Goal: Find specific page/section: Find specific page/section

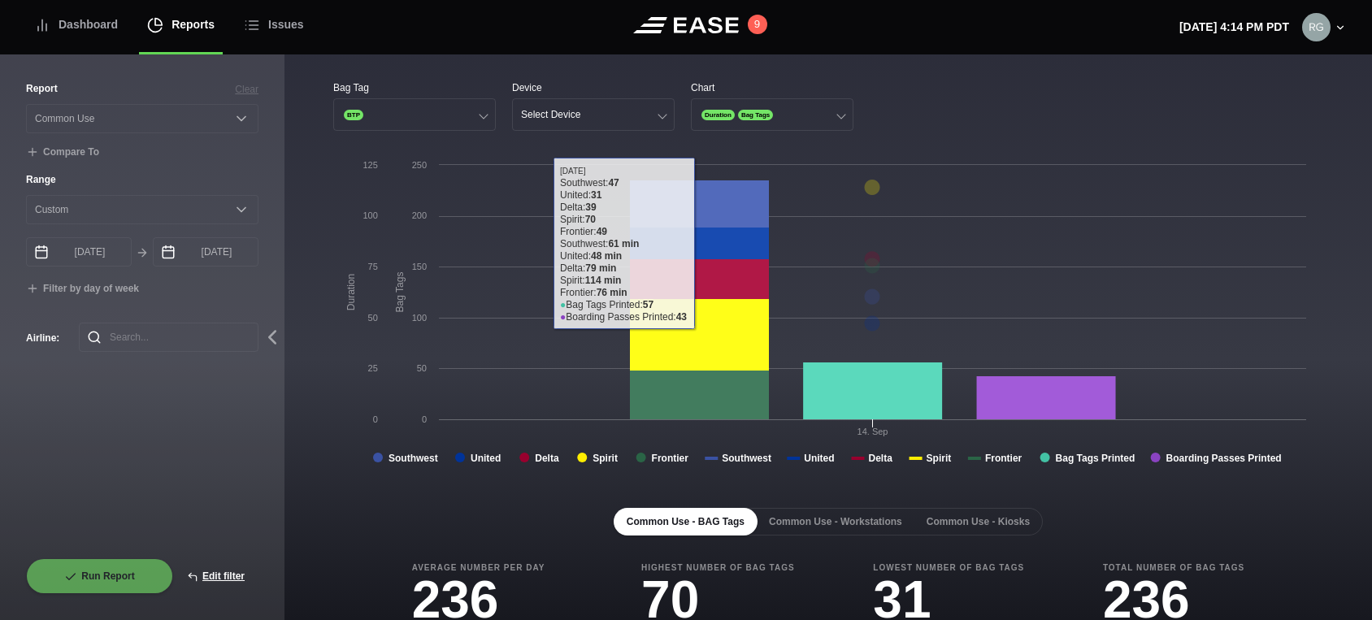
select select "Common Use"
select select "0"
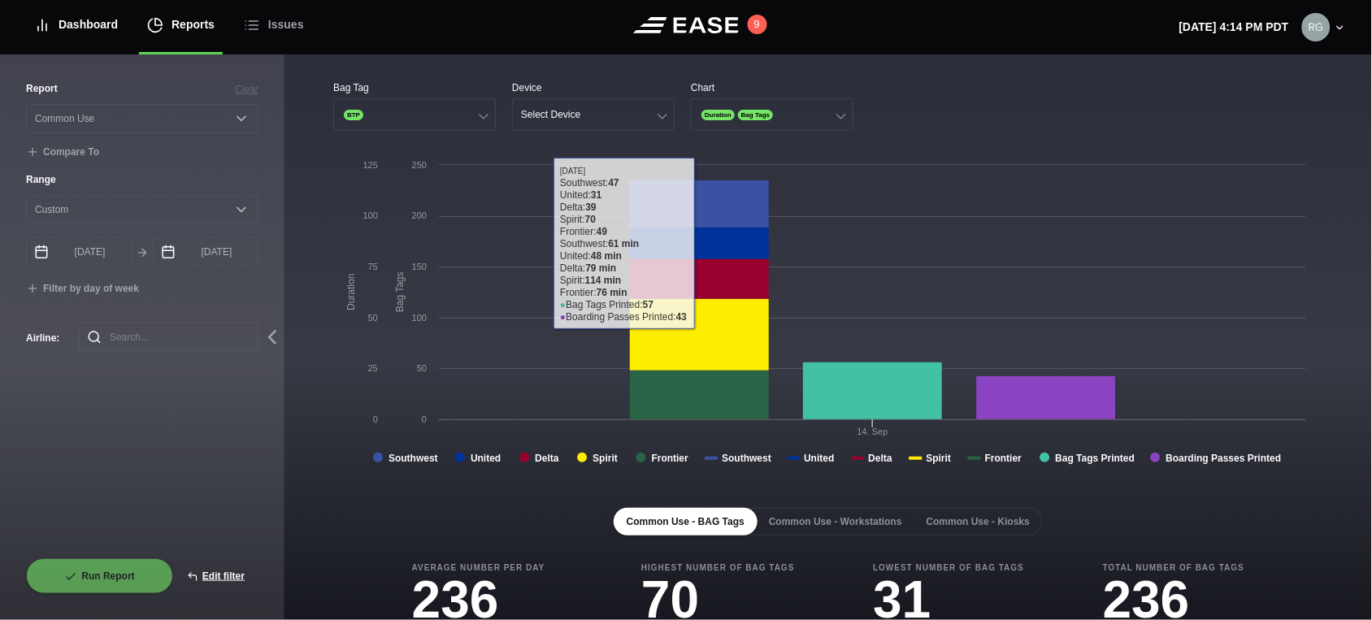
click at [84, 31] on div "Dashboard" at bounding box center [76, 25] width 84 height 54
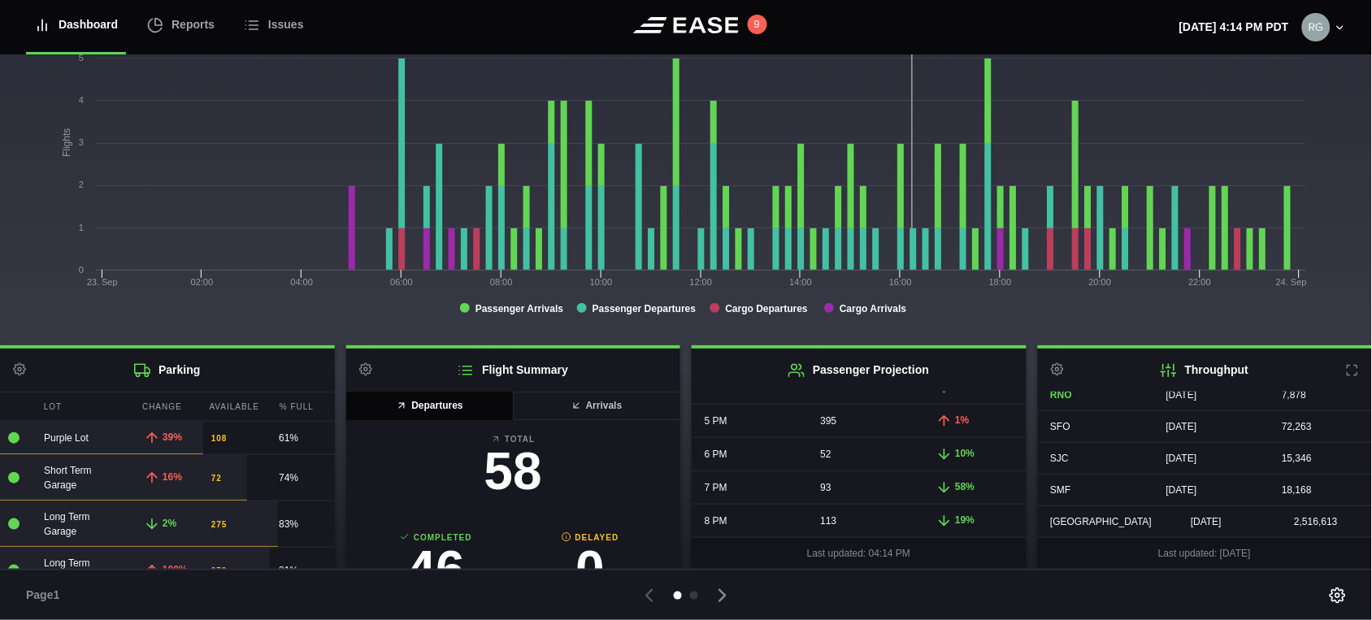
scroll to position [106, 0]
click at [727, 601] on icon at bounding box center [722, 595] width 23 height 23
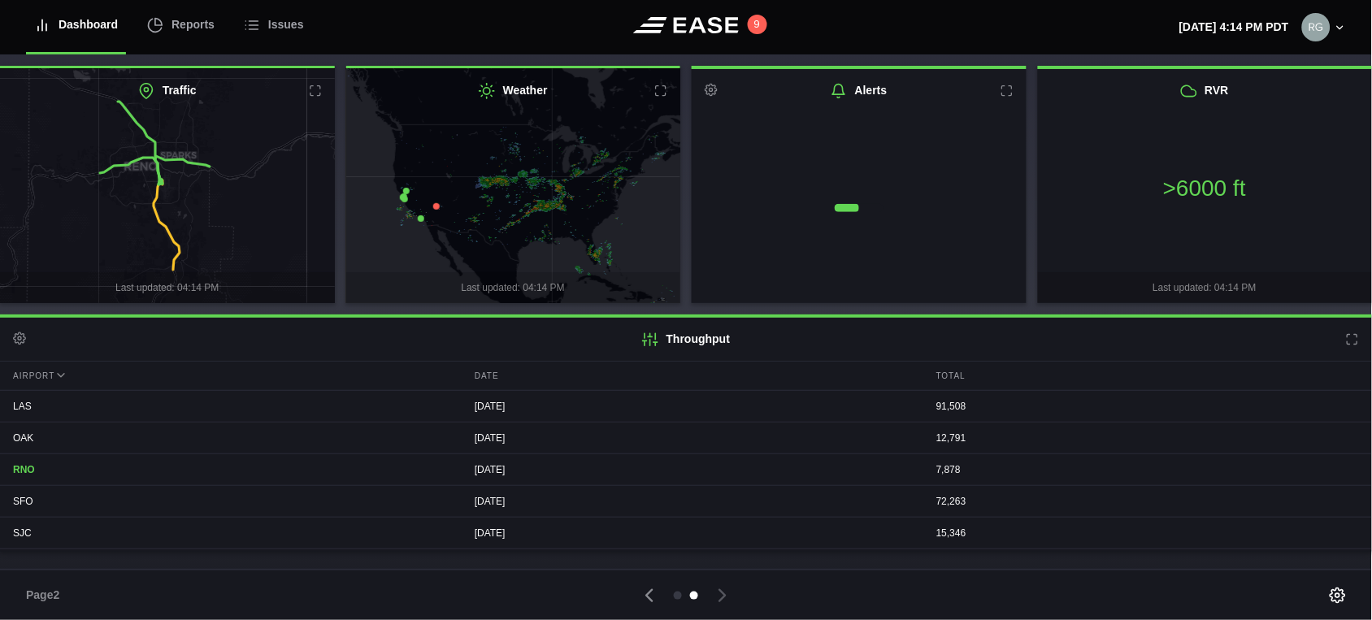
click at [156, 200] on icon at bounding box center [167, 225] width 26 height 90
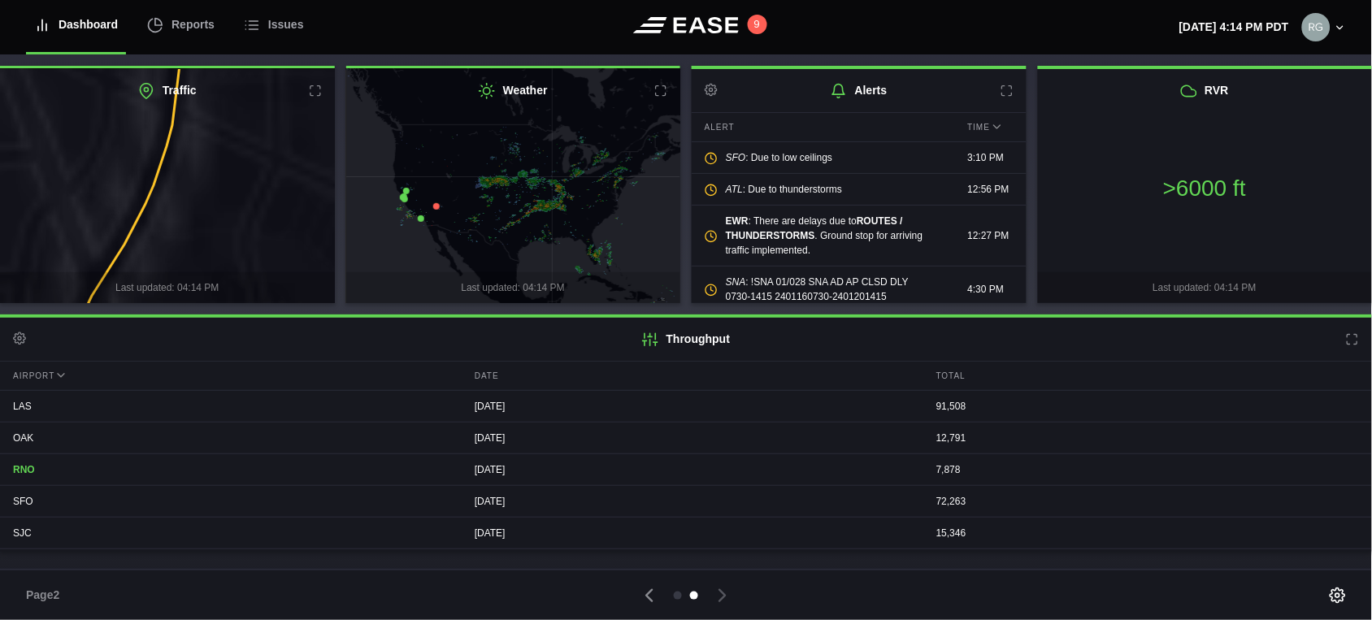
click at [306, 90] on h2 "Traffic" at bounding box center [167, 90] width 335 height 43
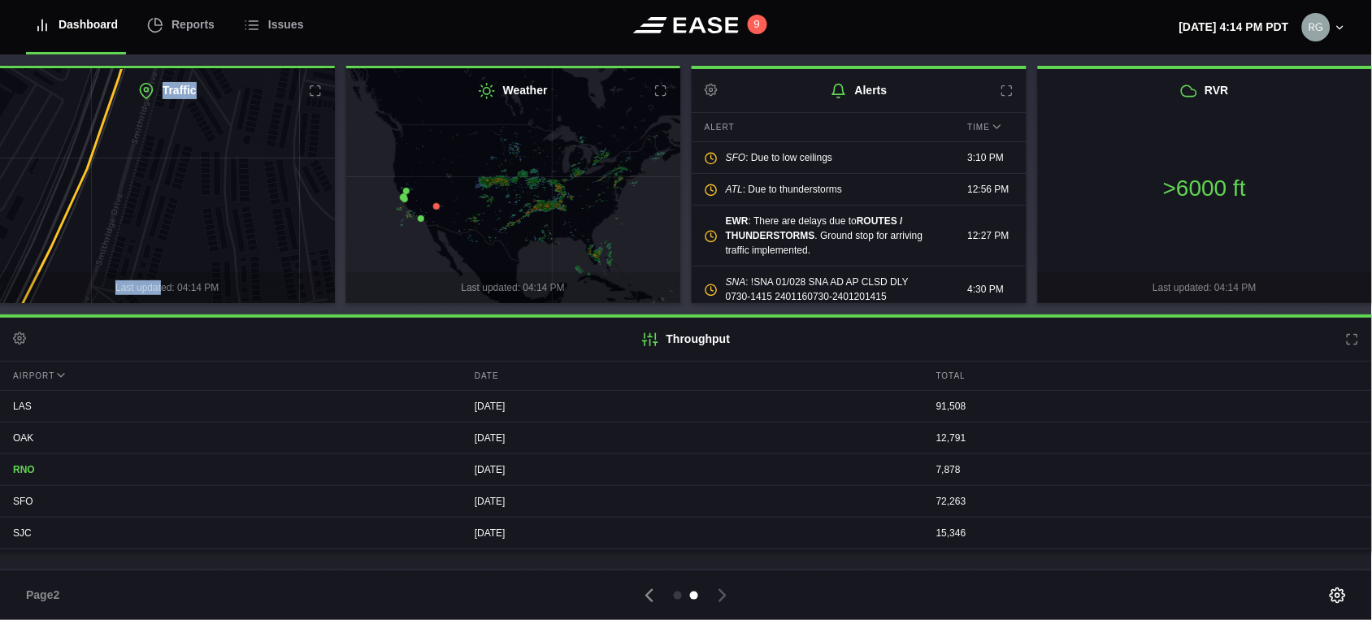
drag, startPoint x: 161, startPoint y: 111, endPoint x: 163, endPoint y: 287, distance: 175.6
click at [163, 287] on div "Traffic Last updated: 04:14 PM" at bounding box center [167, 186] width 335 height 234
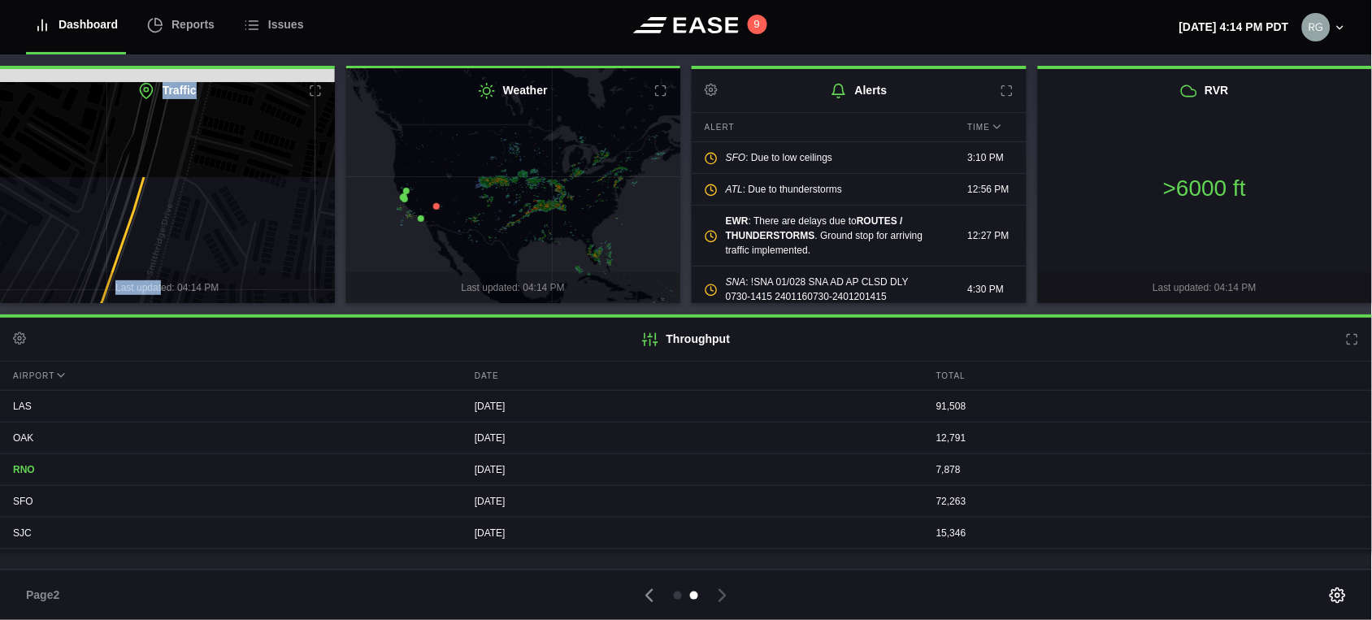
drag, startPoint x: 164, startPoint y: 125, endPoint x: 180, endPoint y: 262, distance: 137.5
click at [181, 271] on icon at bounding box center [183, 318] width 406 height 287
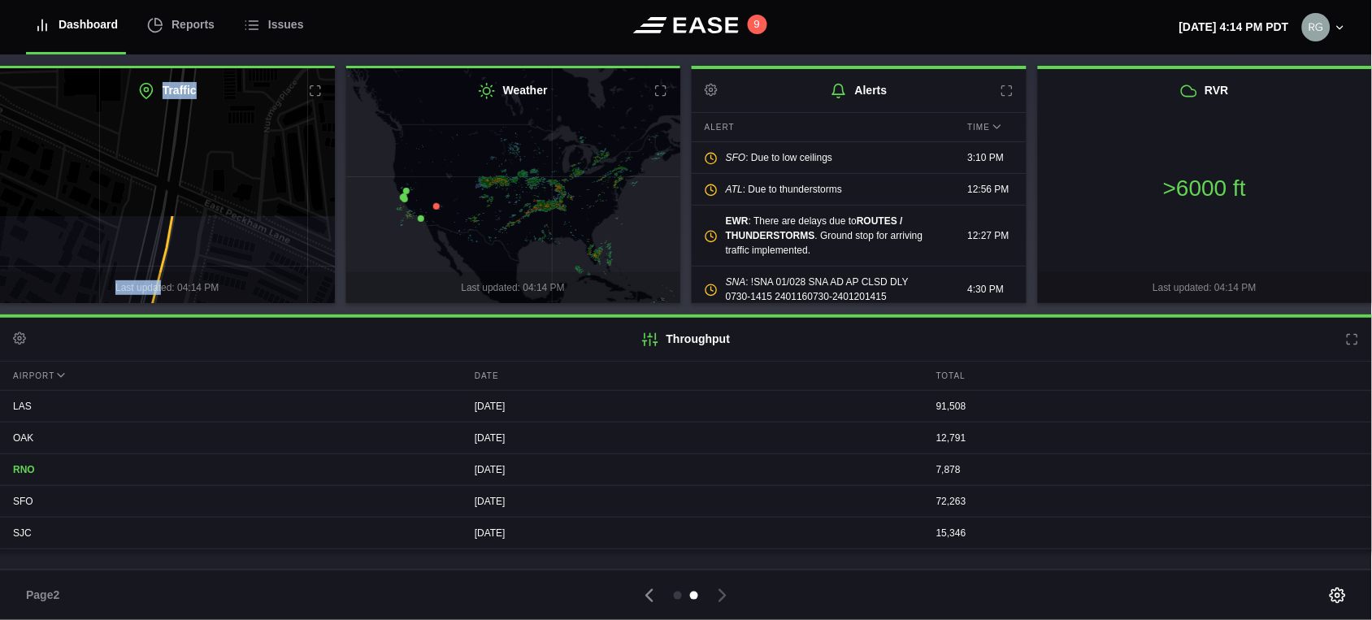
drag, startPoint x: 205, startPoint y: 116, endPoint x: 196, endPoint y: 287, distance: 170.9
click at [196, 287] on div "Last updated: 04:14 PM" at bounding box center [167, 186] width 335 height 234
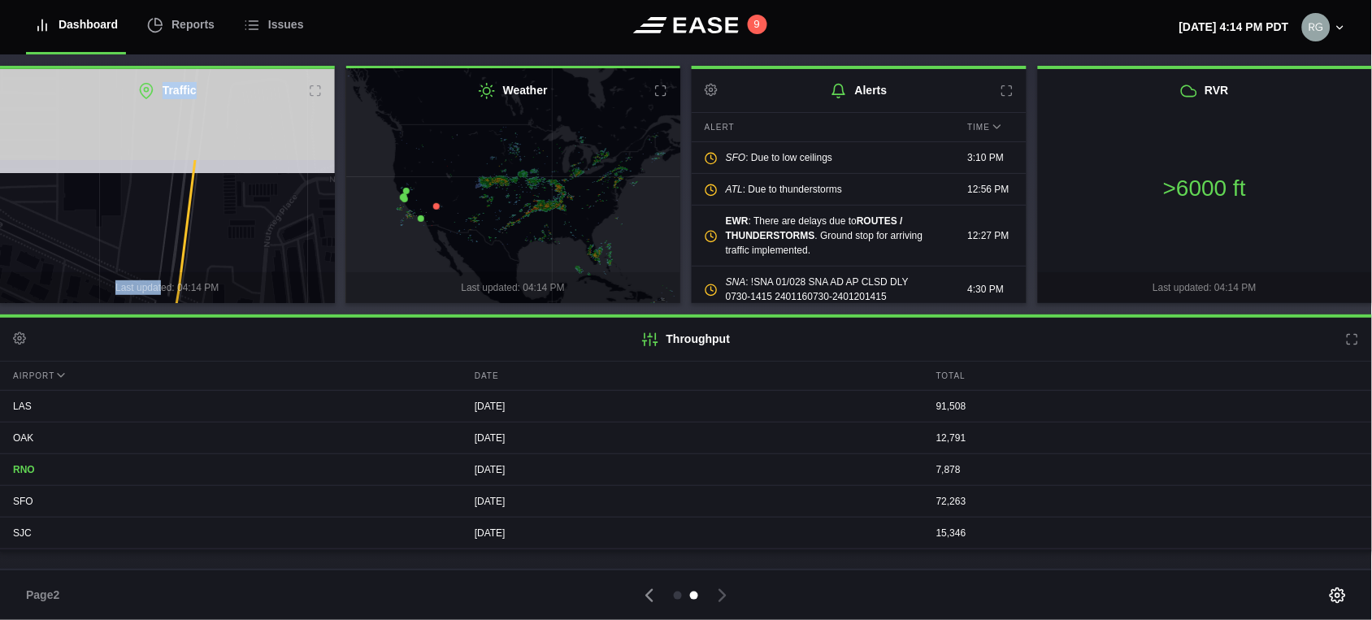
drag, startPoint x: 218, startPoint y: 116, endPoint x: 218, endPoint y: 231, distance: 114.6
click at [218, 231] on icon at bounding box center [167, 301] width 406 height 287
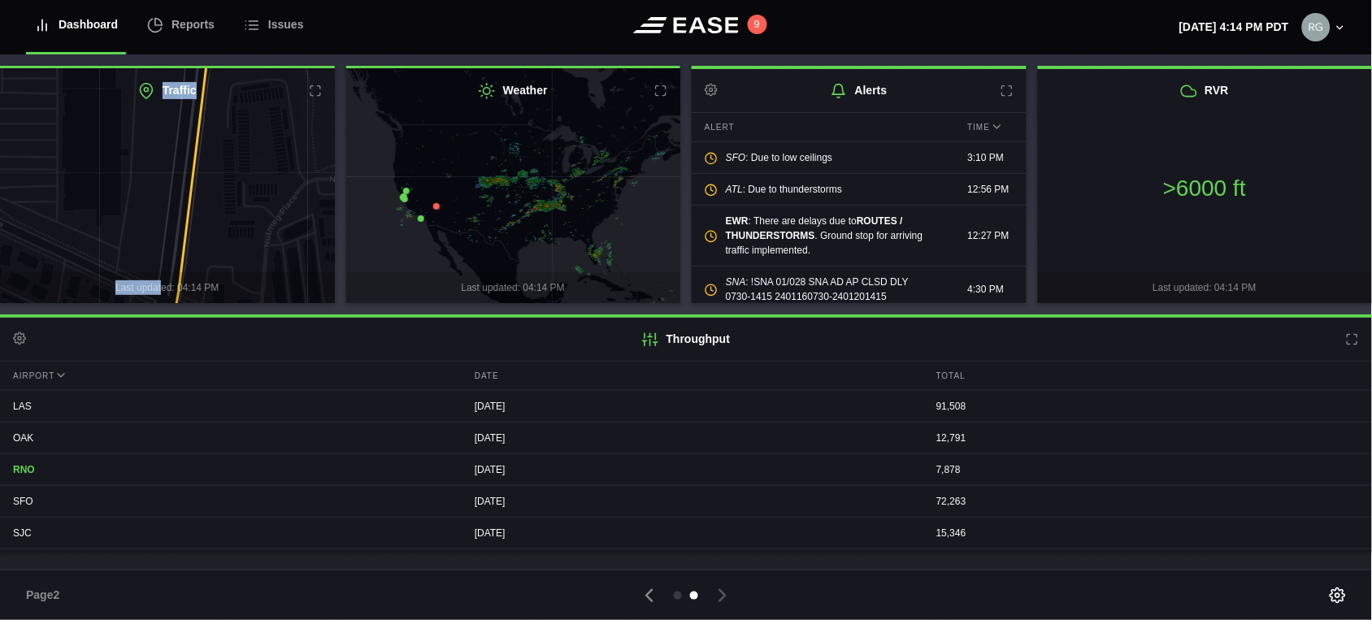
click at [313, 85] on icon at bounding box center [315, 91] width 13 height 13
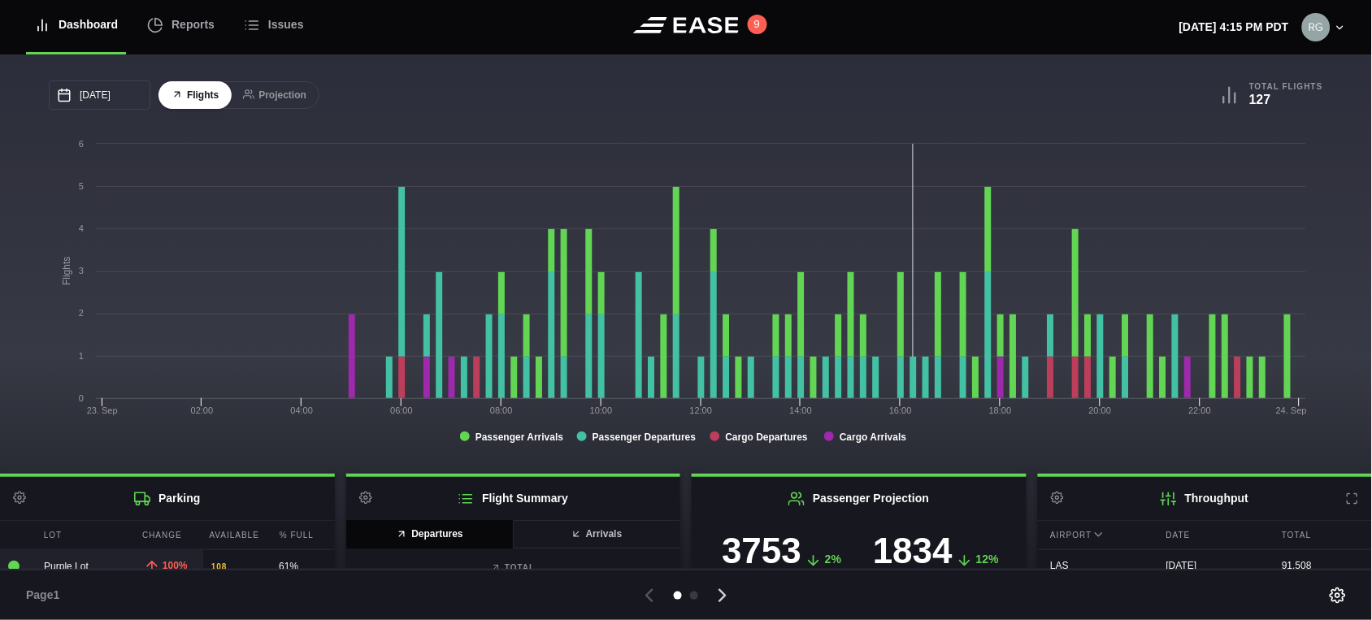
click at [721, 598] on icon at bounding box center [723, 595] width 6 height 11
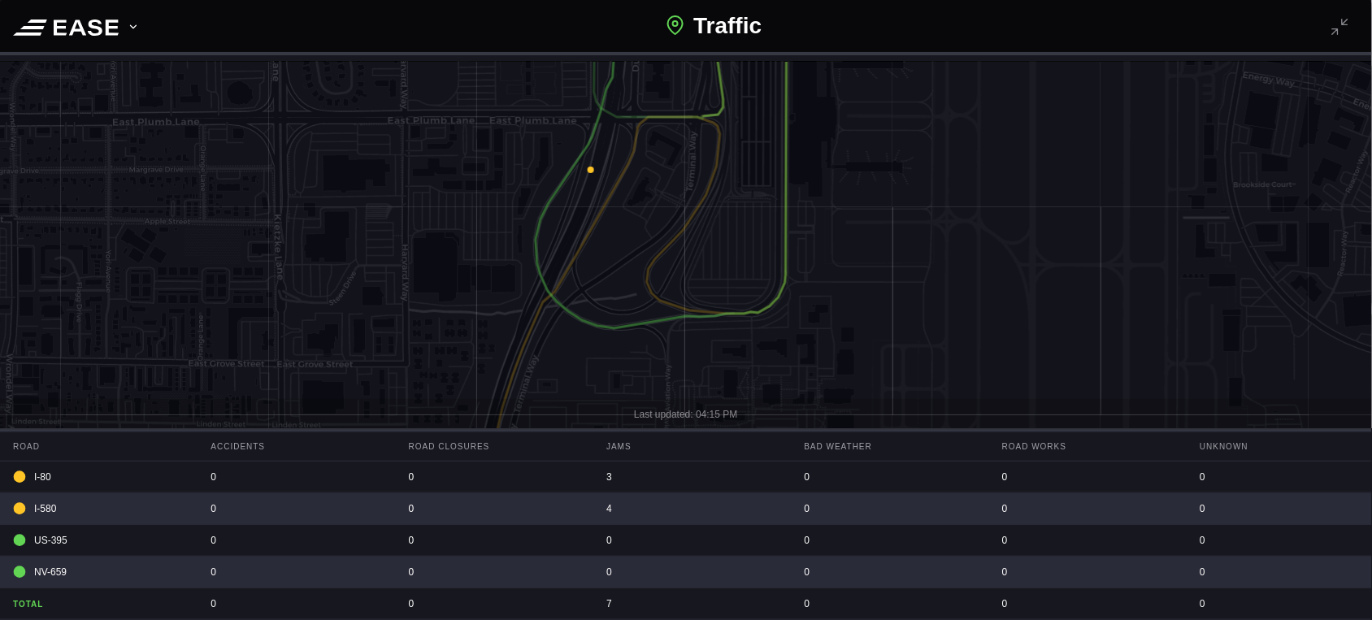
click at [591, 167] on icon at bounding box center [591, 170] width 7 height 7
click at [587, 242] on icon at bounding box center [686, 310] width 1652 height 601
click at [592, 173] on icon at bounding box center [686, 310] width 1652 height 601
click at [589, 166] on icon at bounding box center [686, 310] width 1652 height 601
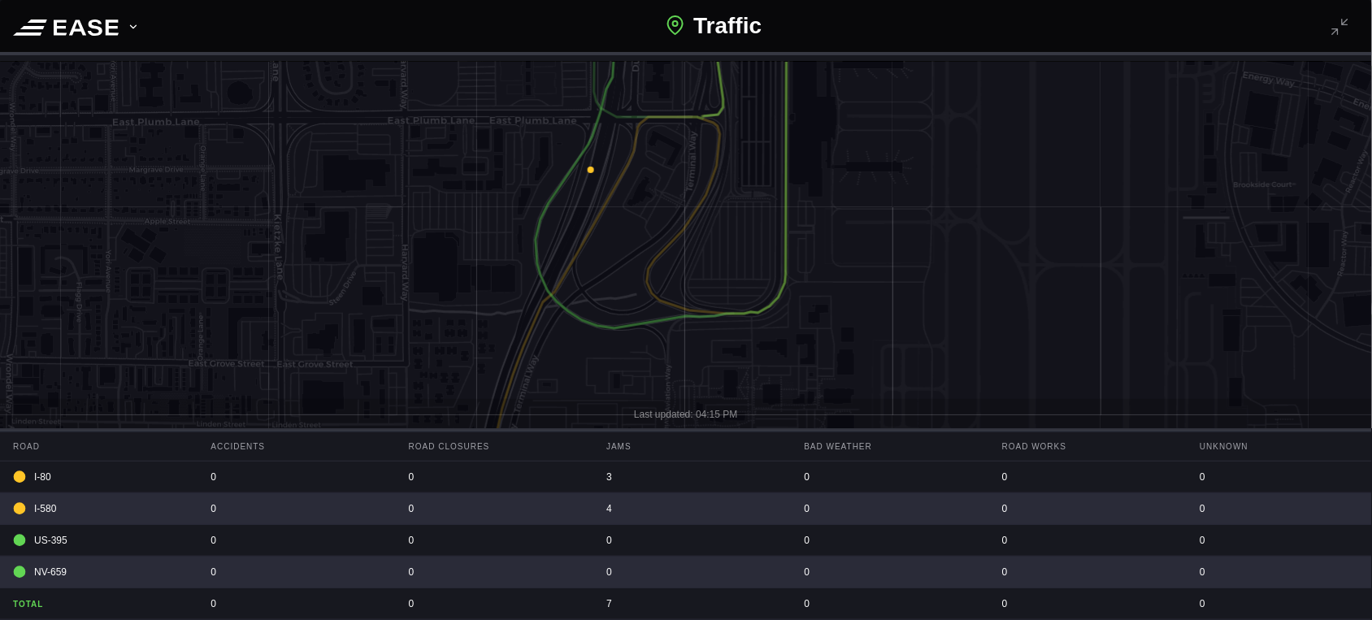
click at [595, 293] on icon at bounding box center [686, 310] width 1652 height 601
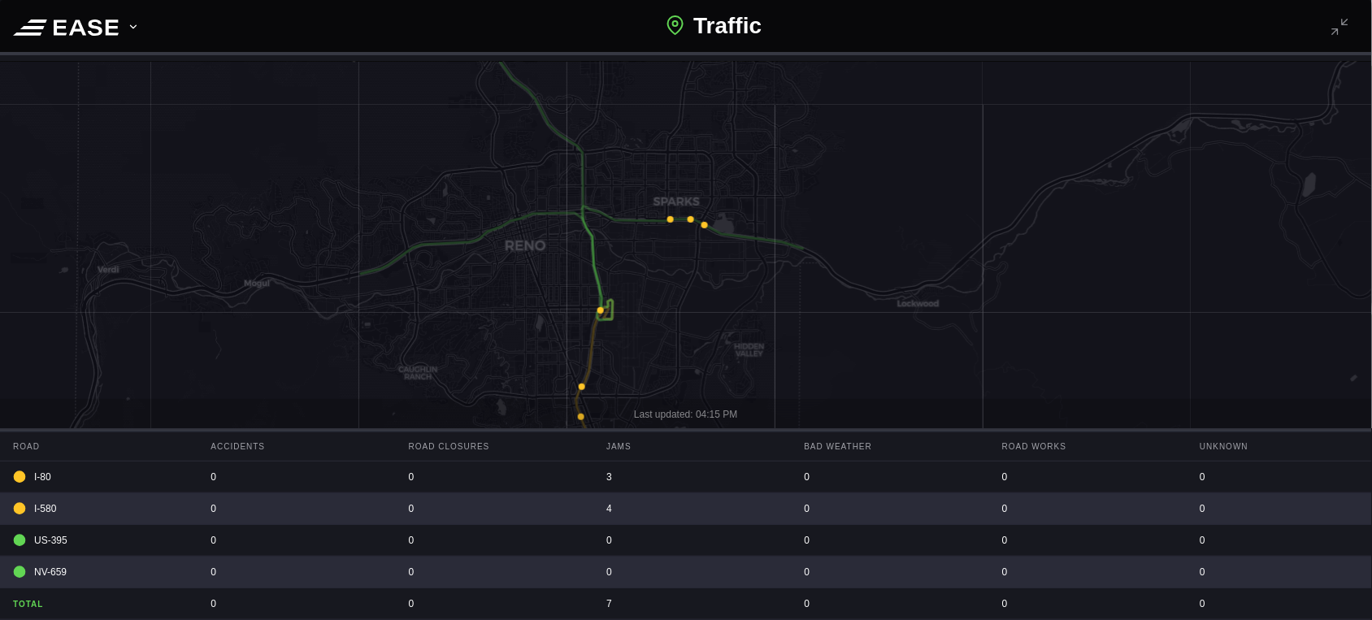
click at [580, 383] on icon at bounding box center [686, 310] width 1652 height 601
